Goal: Task Accomplishment & Management: Complete application form

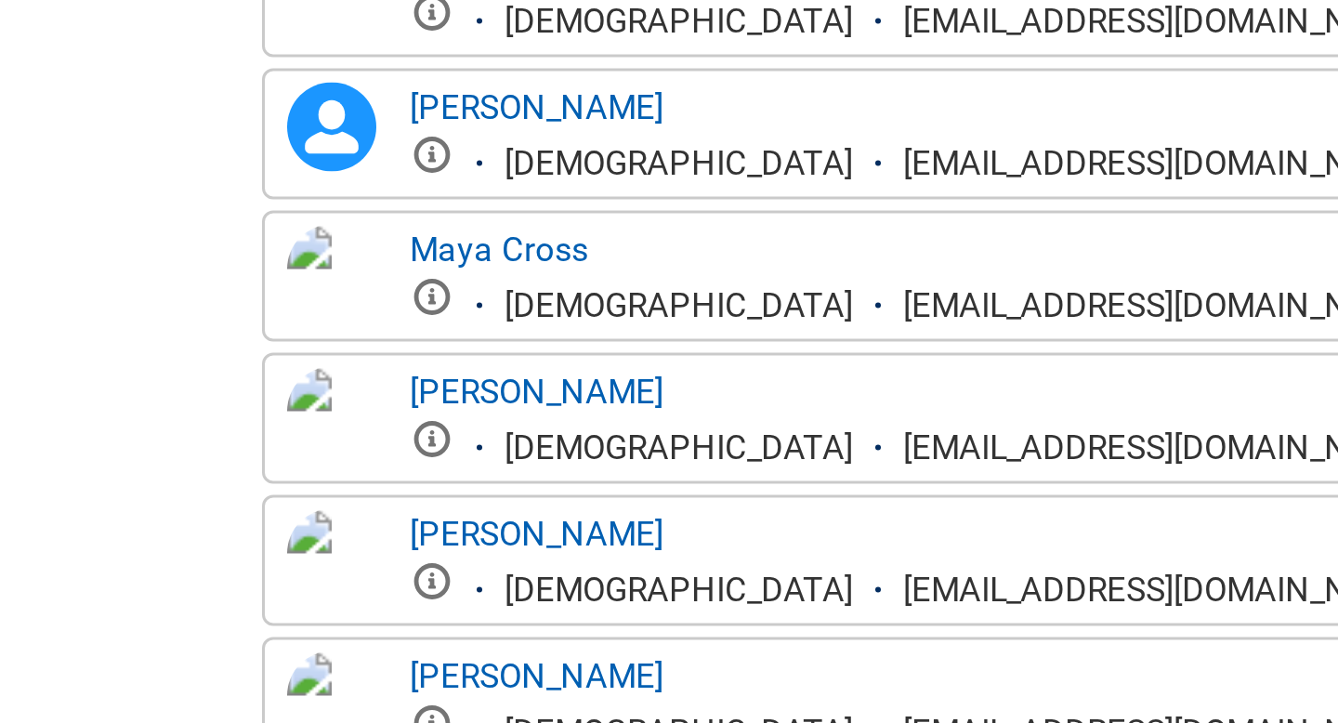
scroll to position [760, 0]
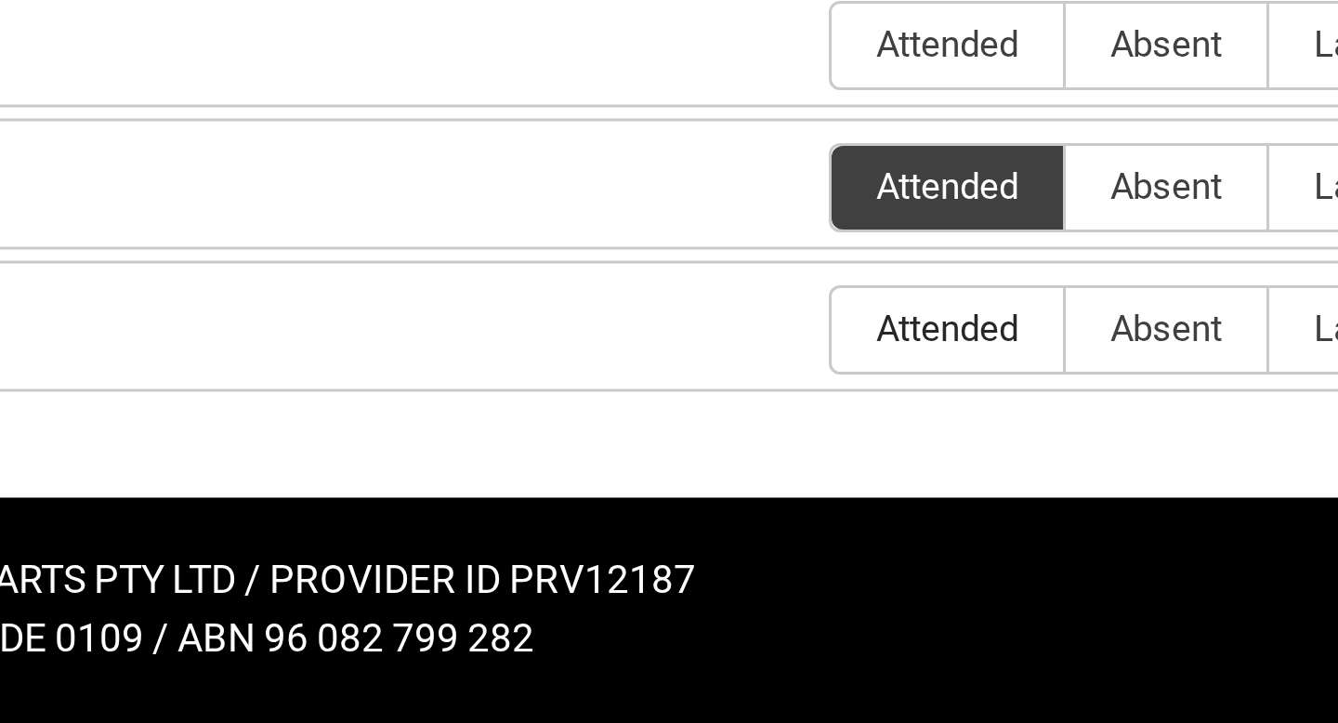
click at [1018, 587] on span "Attended" at bounding box center [1021, 591] width 77 height 14
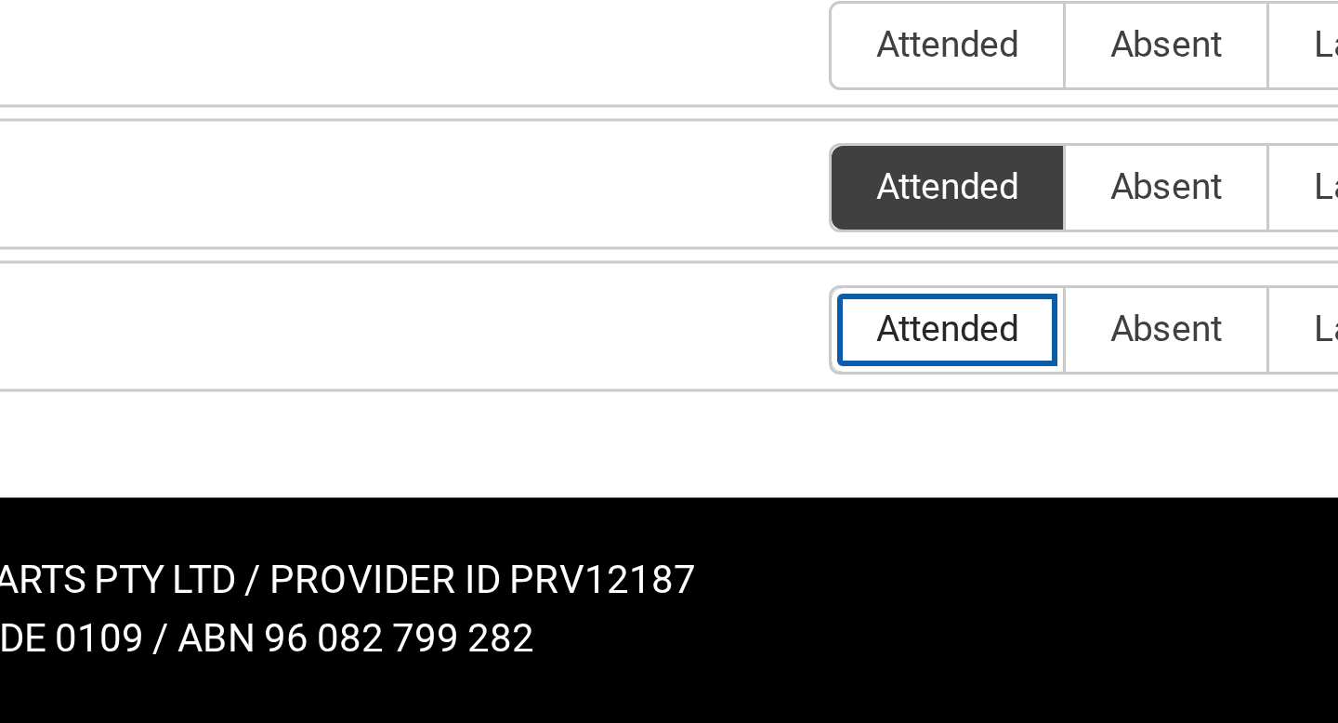
click at [983, 591] on input "Attended" at bounding box center [982, 591] width 1 height 1
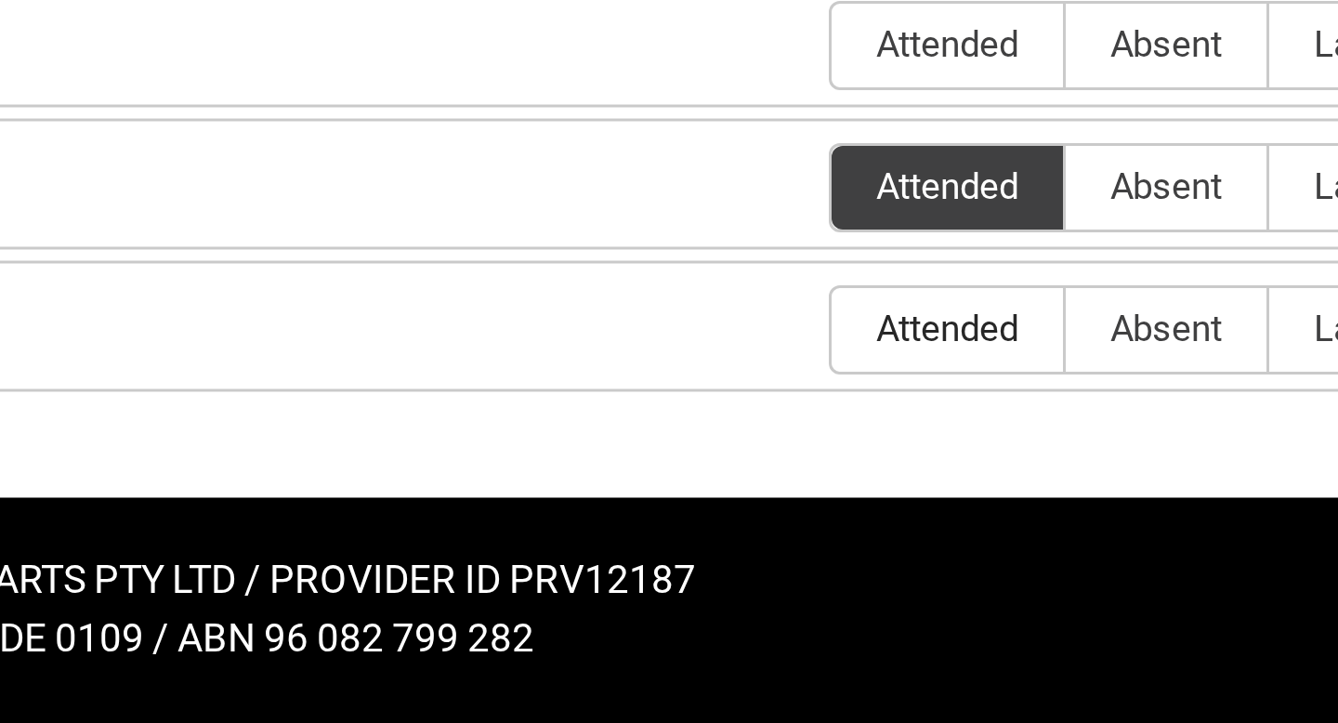
type lightning-radio-group "Attended"
radio input "true"
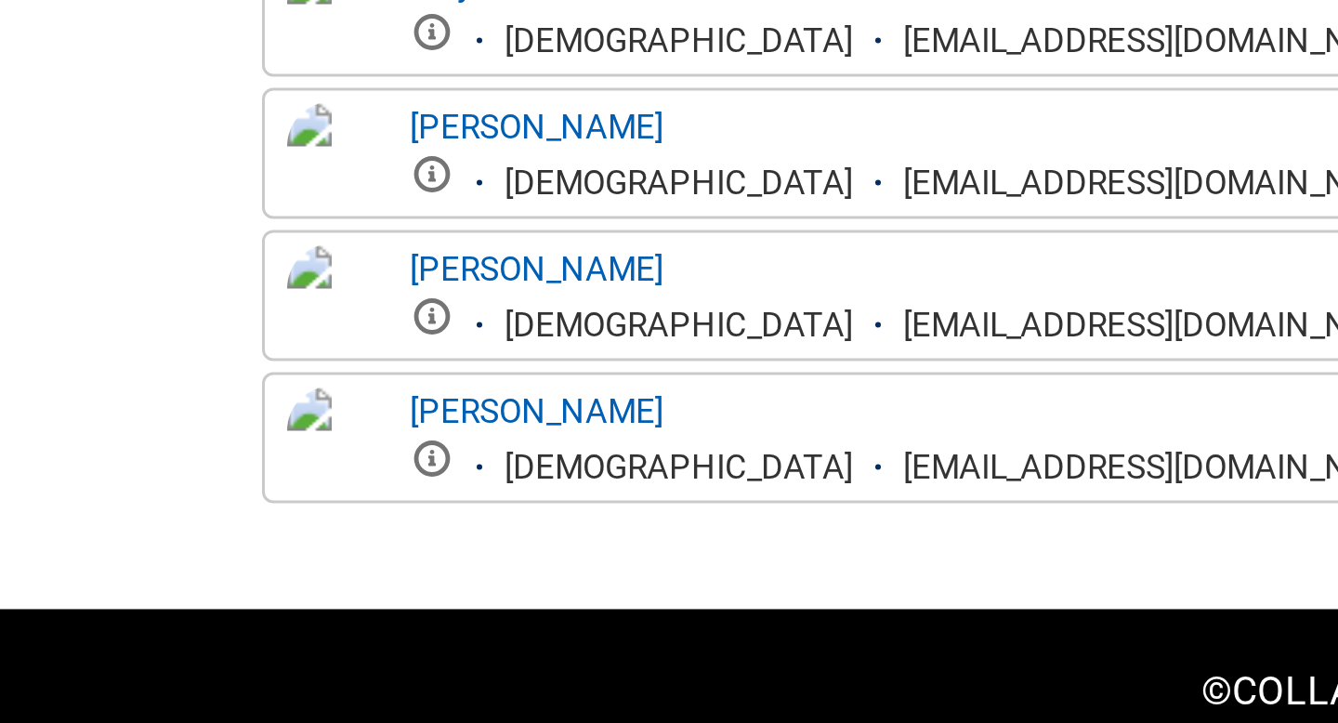
scroll to position [725, 0]
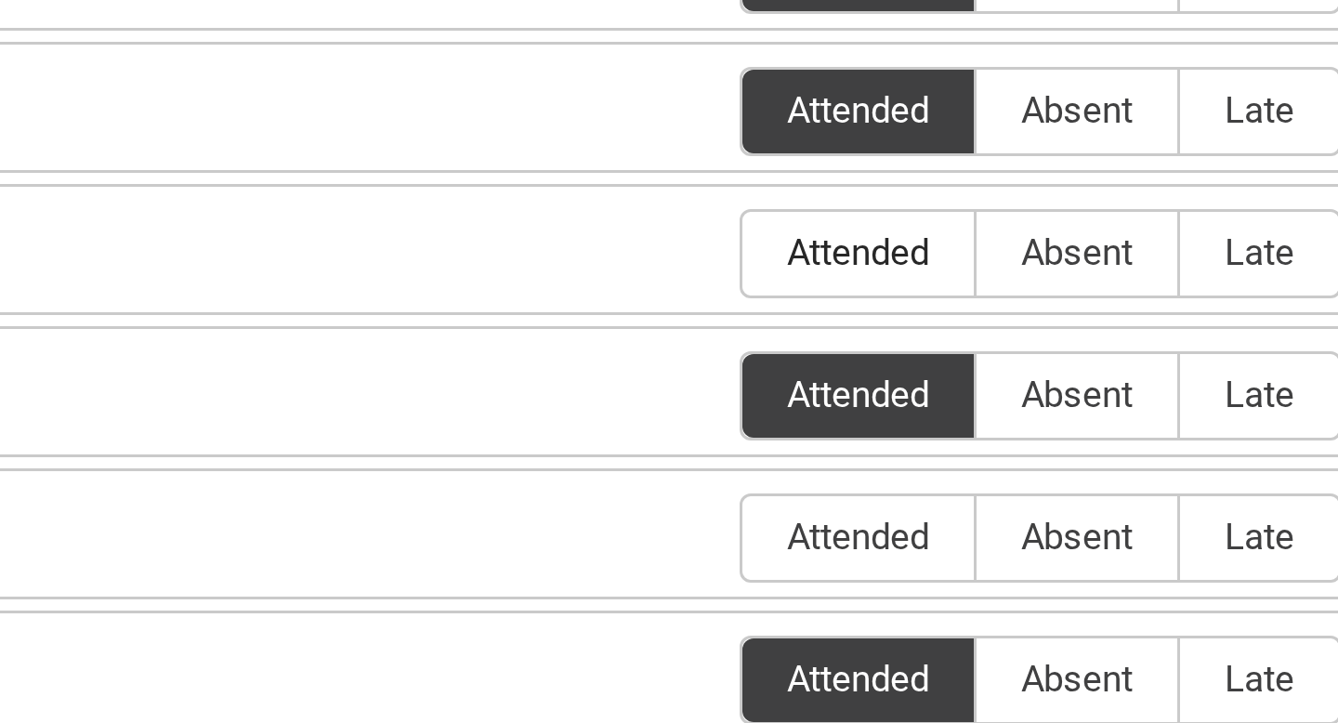
click at [1003, 439] on span "Attended" at bounding box center [1021, 437] width 77 height 14
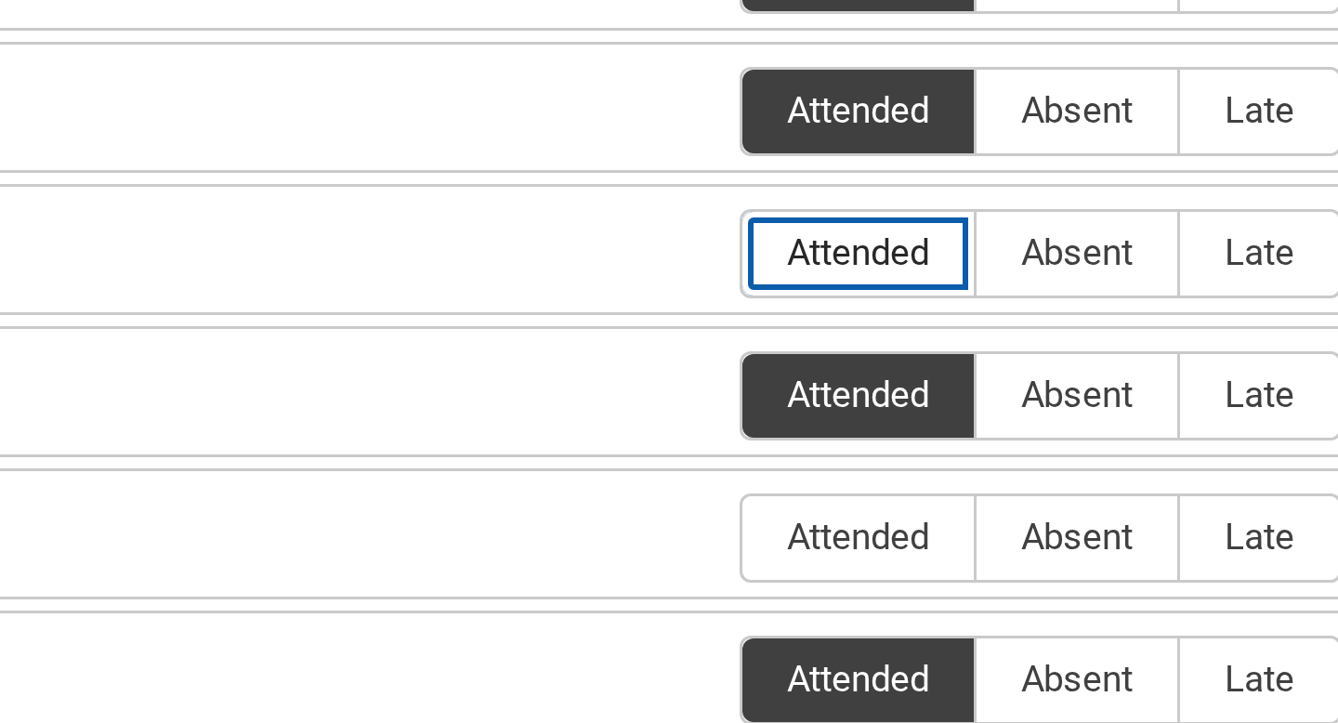
click at [983, 438] on input "Attended" at bounding box center [982, 437] width 1 height 1
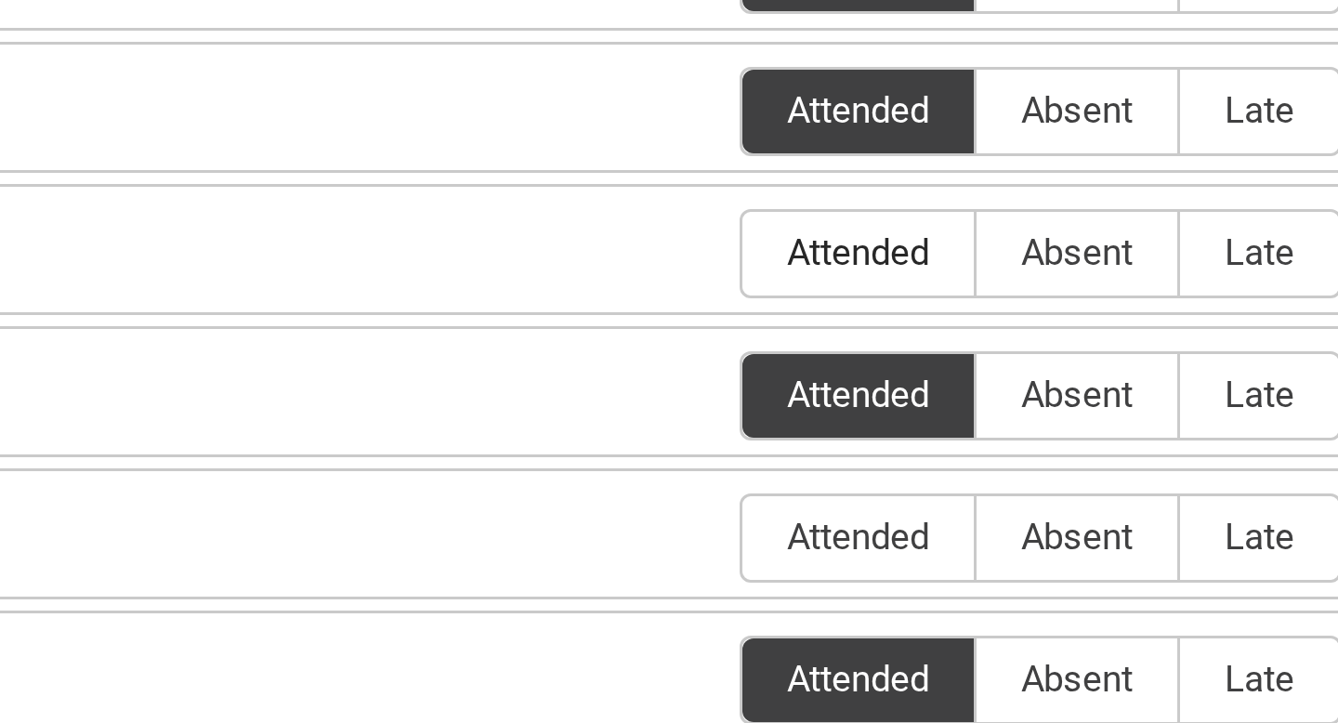
type lightning-radio-group "Attended"
radio input "true"
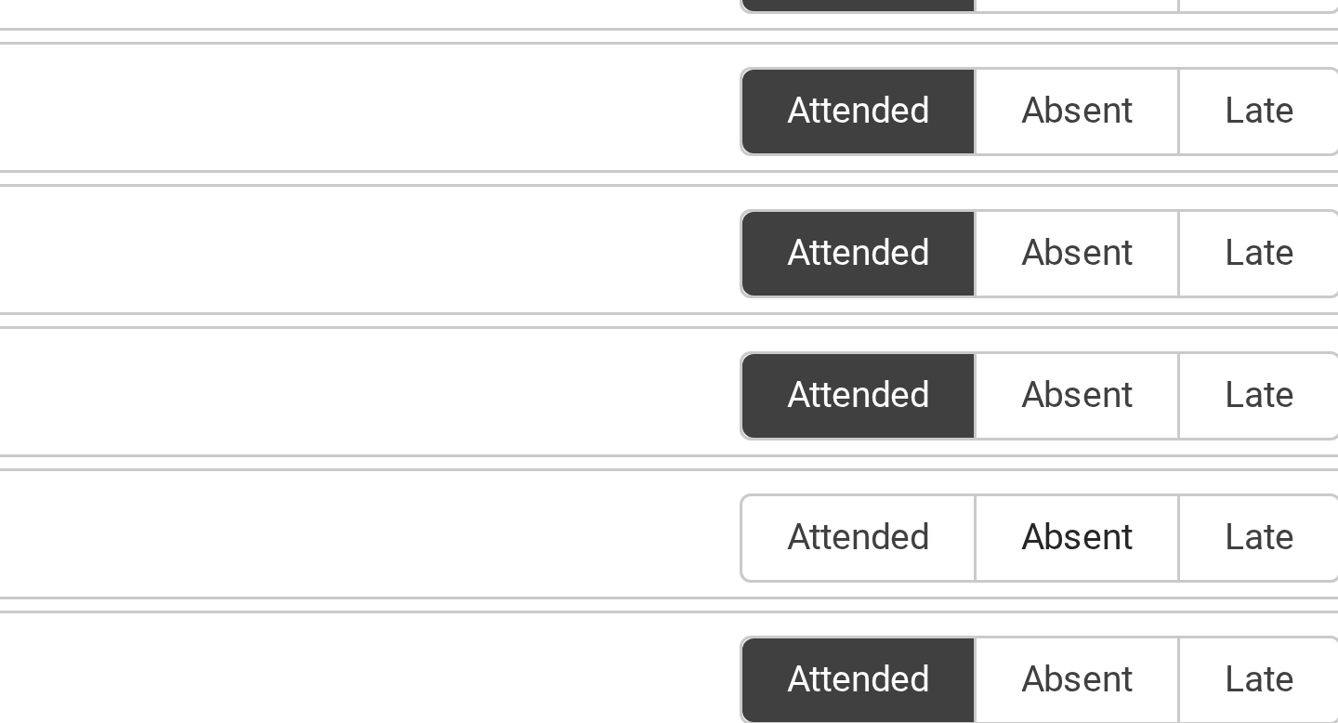
click at [1093, 529] on span "Absent" at bounding box center [1094, 532] width 67 height 14
click at [1061, 531] on input "Absent" at bounding box center [1060, 531] width 1 height 1
type lightning-radio-group "Absent"
radio input "true"
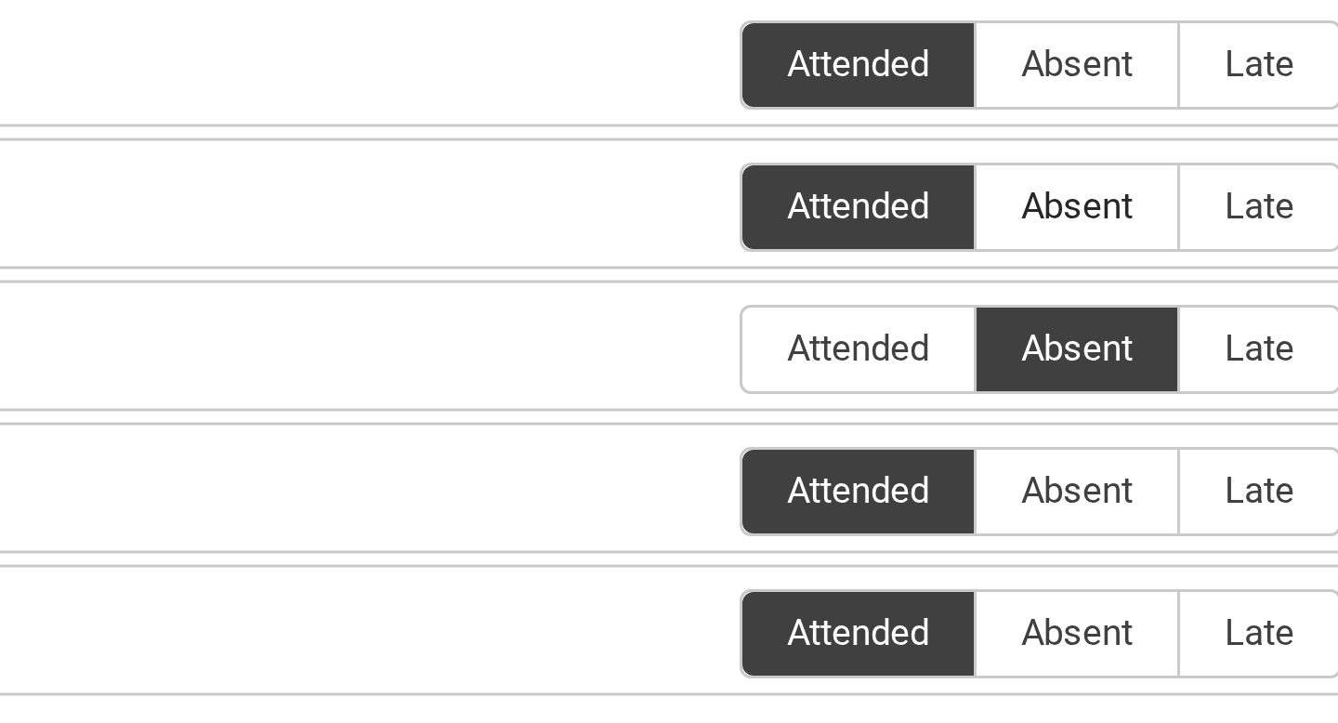
scroll to position [760, 0]
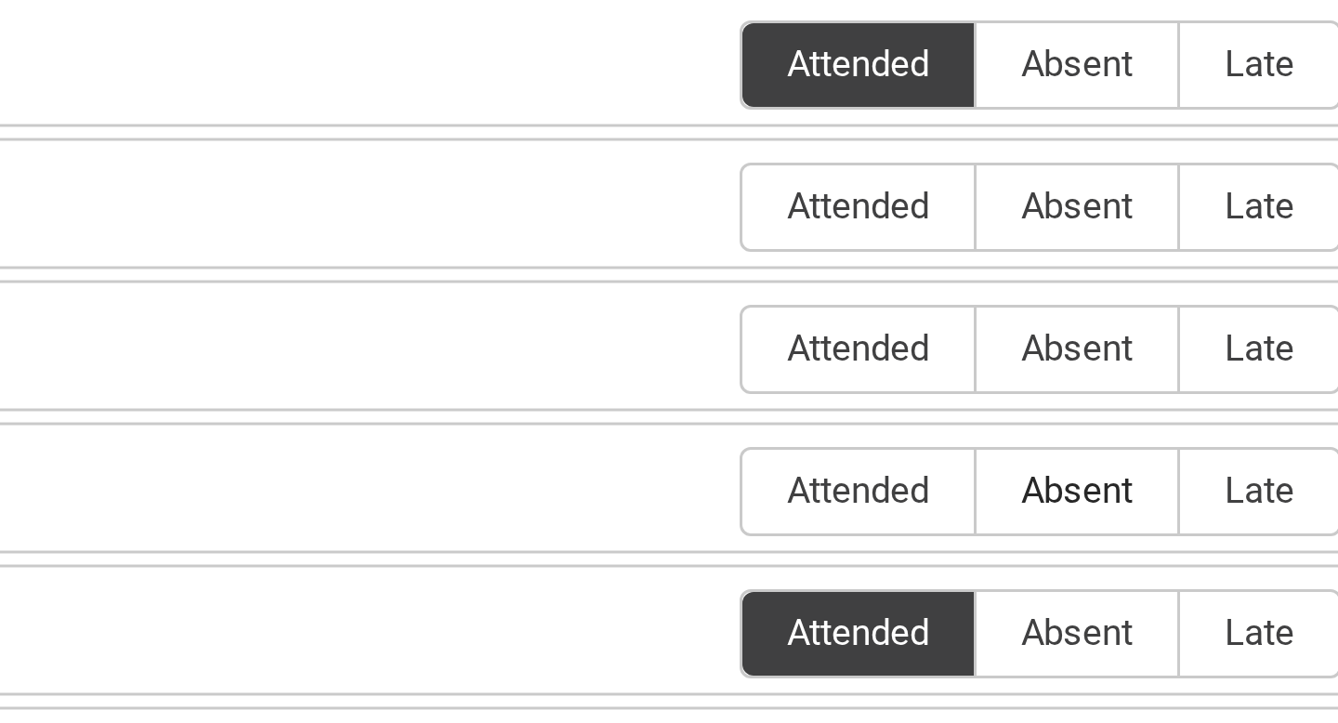
click at [1098, 265] on span "Absent" at bounding box center [1094, 260] width 67 height 14
click at [1061, 260] on input "Absent" at bounding box center [1060, 259] width 1 height 1
type lightning-radio-group "Absent"
radio input "true"
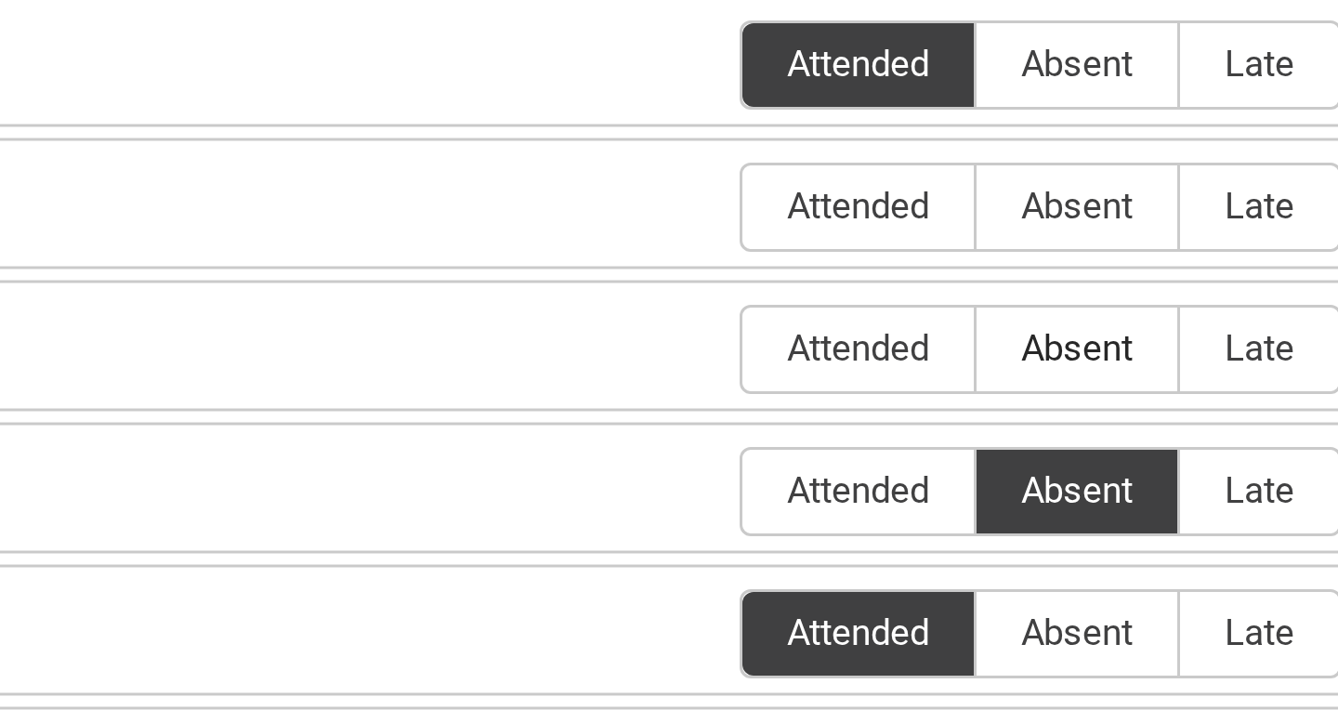
click at [1091, 211] on span "Absent" at bounding box center [1094, 212] width 67 height 14
click at [1061, 212] on input "Absent" at bounding box center [1060, 212] width 1 height 1
type lightning-radio-group "Absent"
radio input "true"
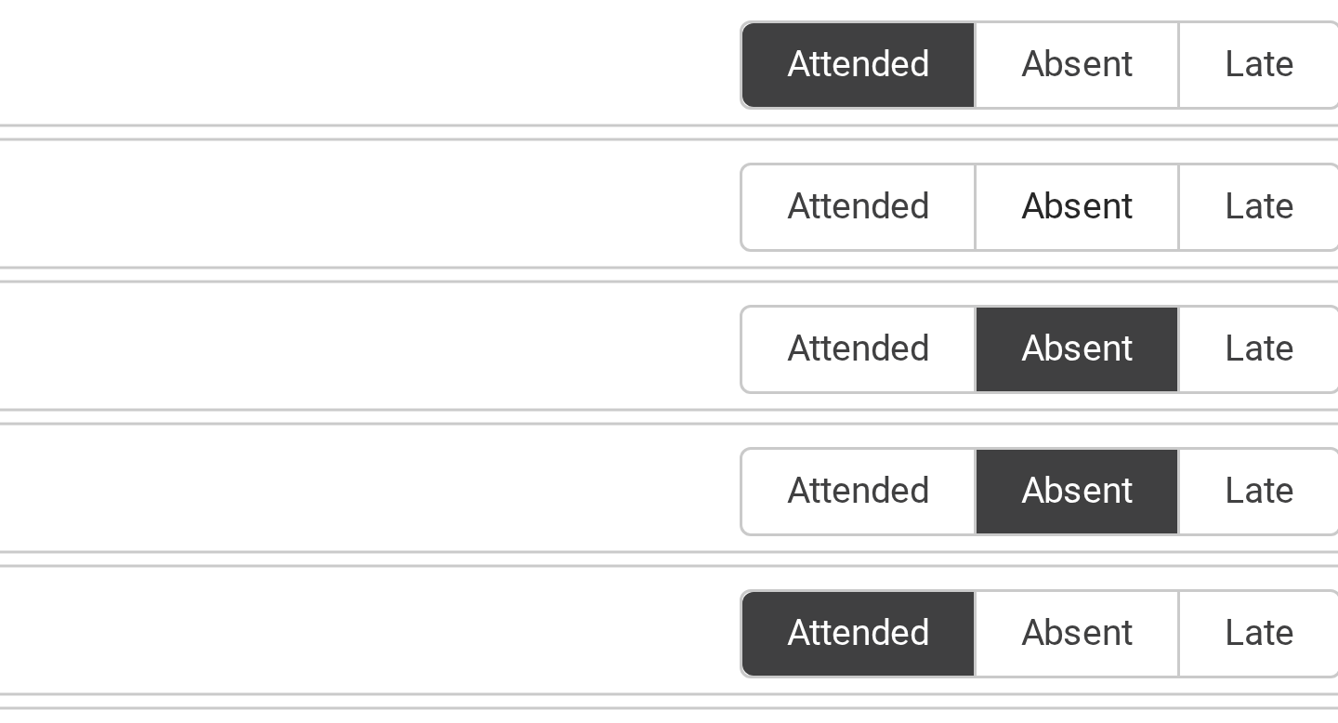
click at [1091, 161] on span "Absent" at bounding box center [1094, 165] width 67 height 14
click at [1061, 164] on input "Absent" at bounding box center [1060, 164] width 1 height 1
type lightning-radio-group "Absent"
radio input "true"
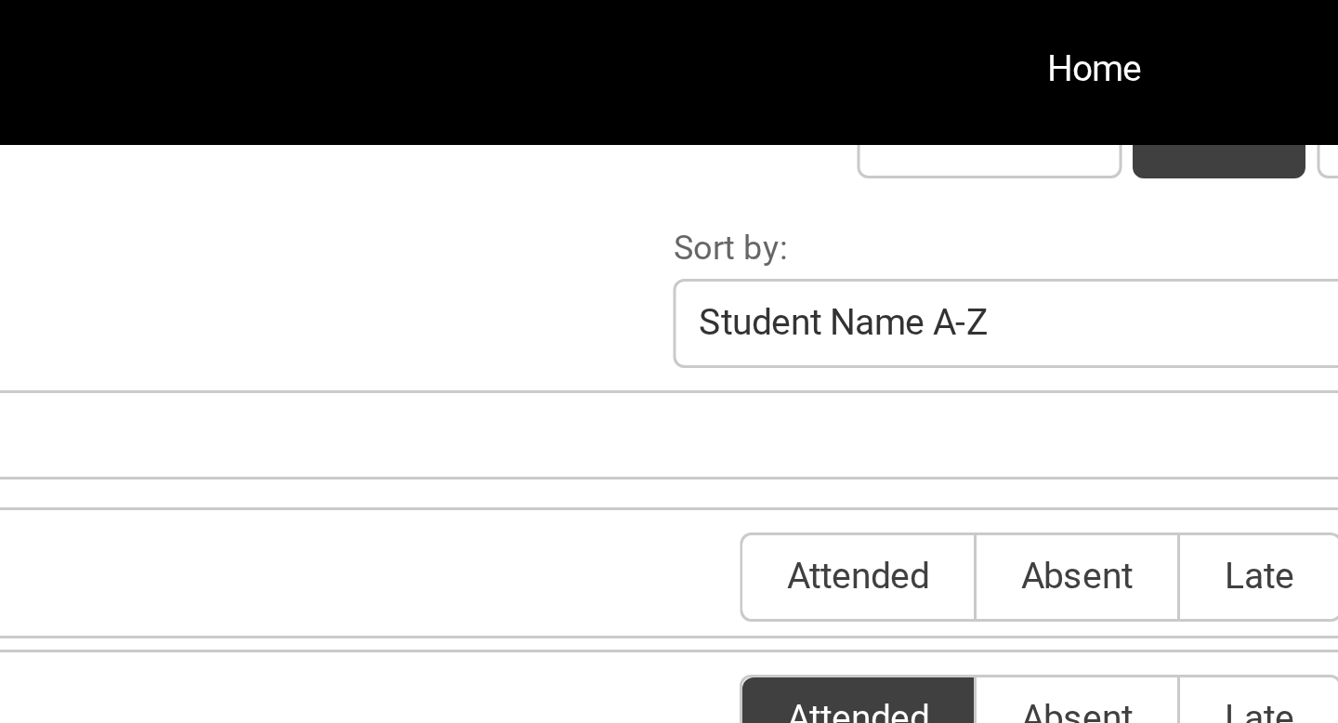
scroll to position [634, 0]
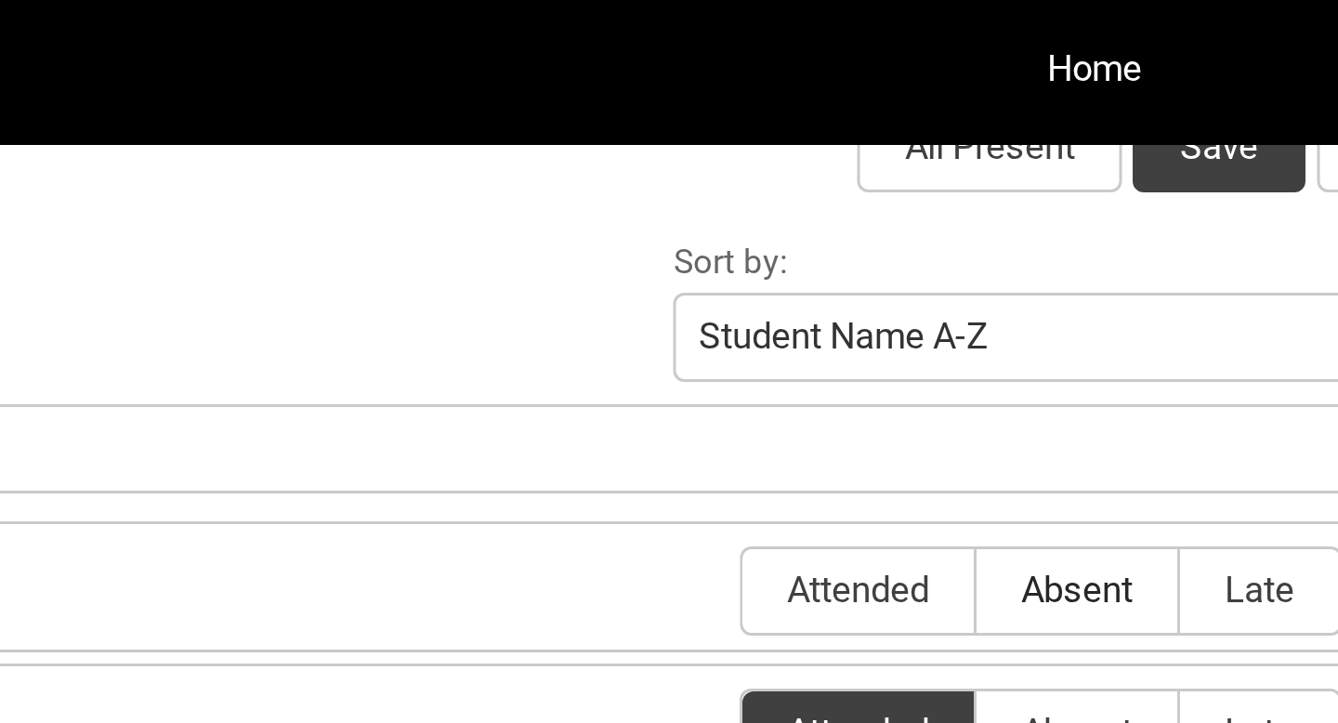
click at [1100, 195] on span "Absent" at bounding box center [1094, 197] width 67 height 14
click at [1061, 196] on input "Absent" at bounding box center [1060, 196] width 1 height 1
type lightning-radio-group "Absent"
radio input "true"
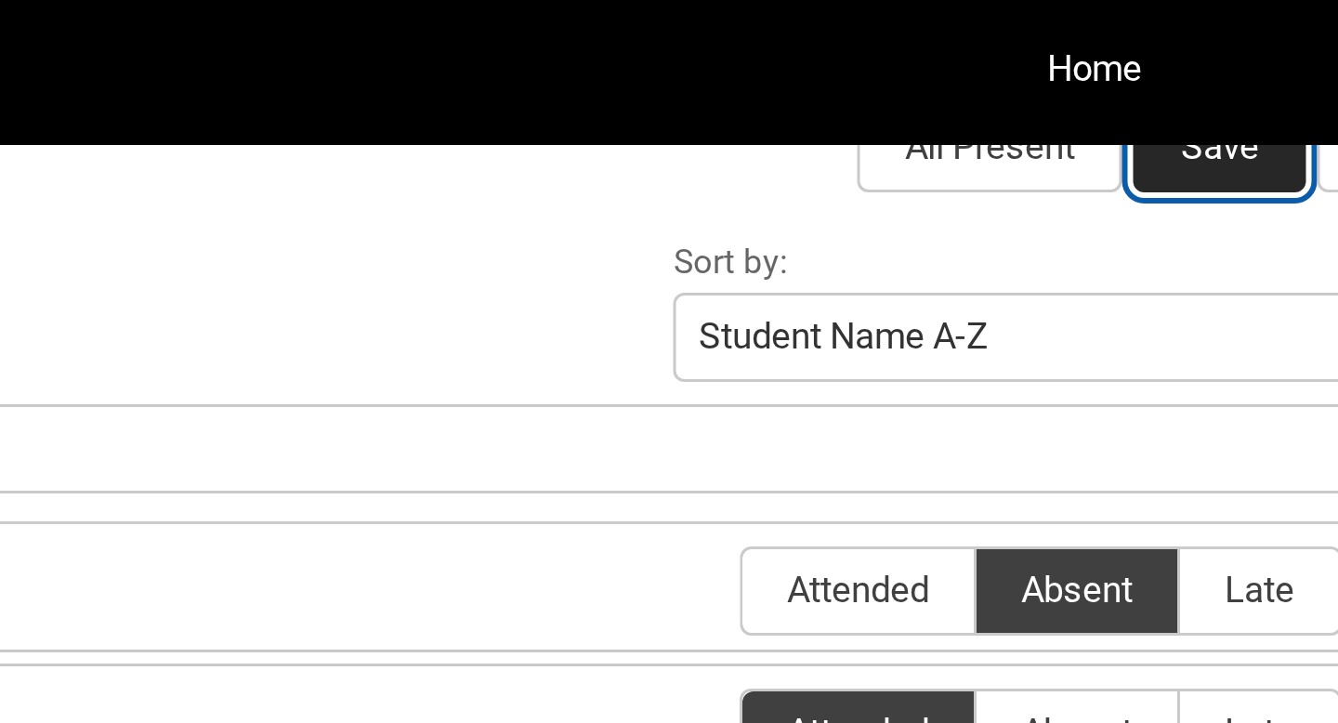
click at [1137, 57] on button "Save" at bounding box center [1142, 49] width 58 height 30
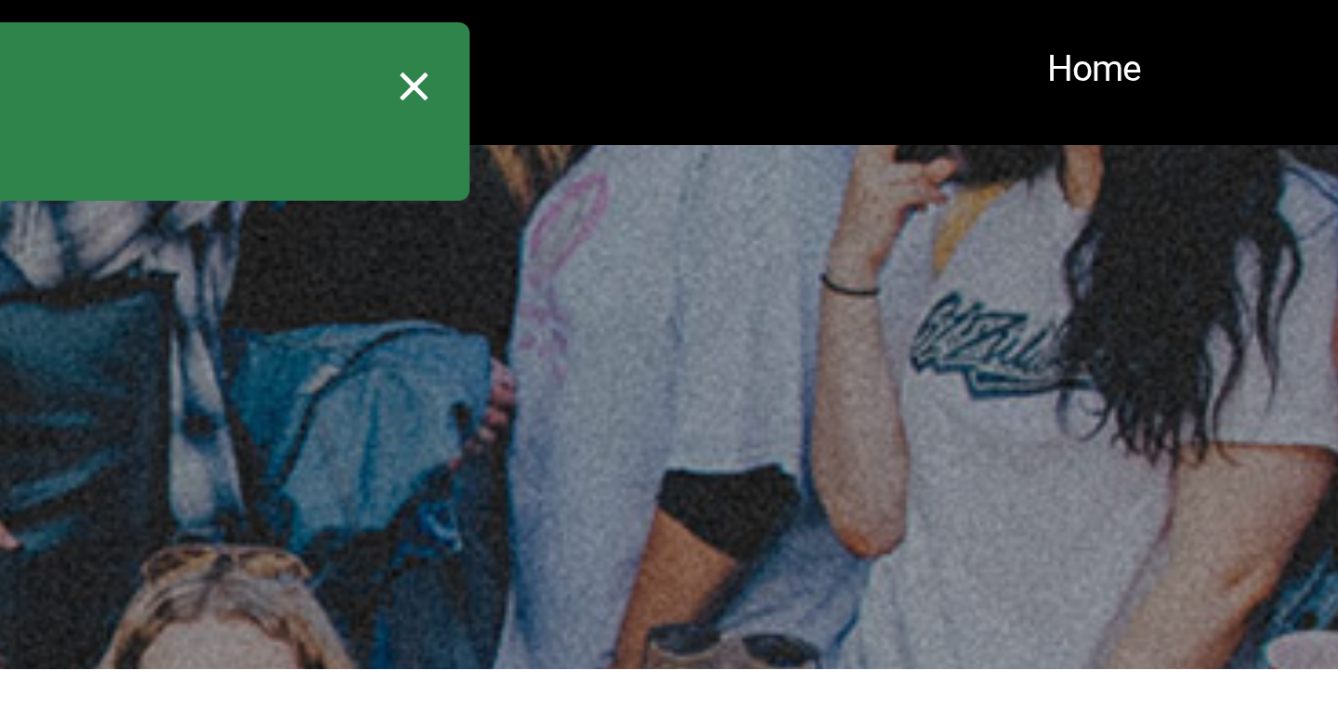
scroll to position [124, 0]
